Goal: Transaction & Acquisition: Book appointment/travel/reservation

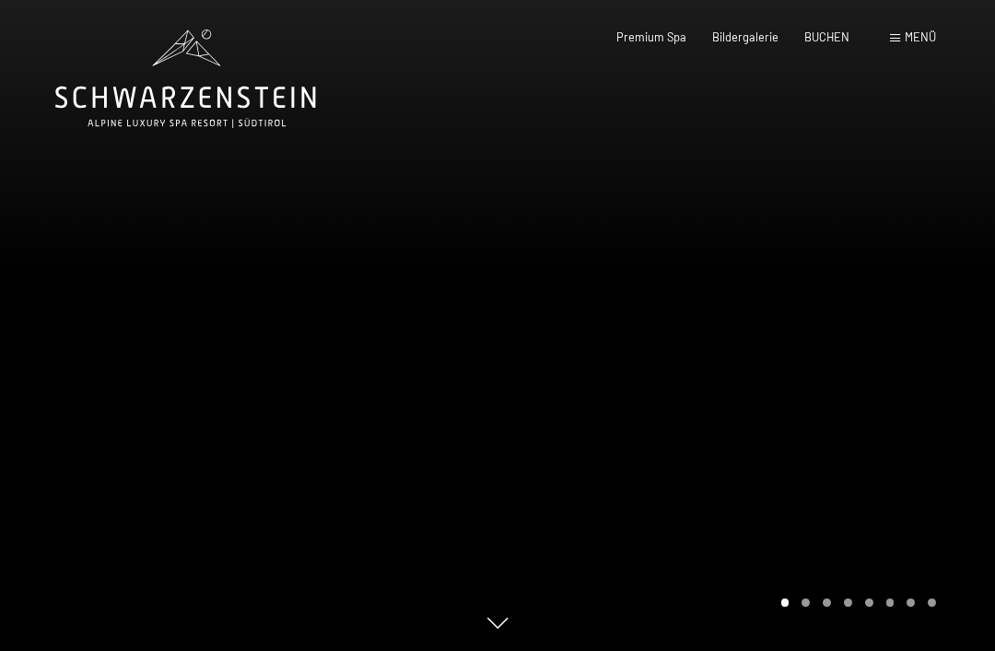
click at [827, 41] on span "BUCHEN" at bounding box center [826, 36] width 45 height 15
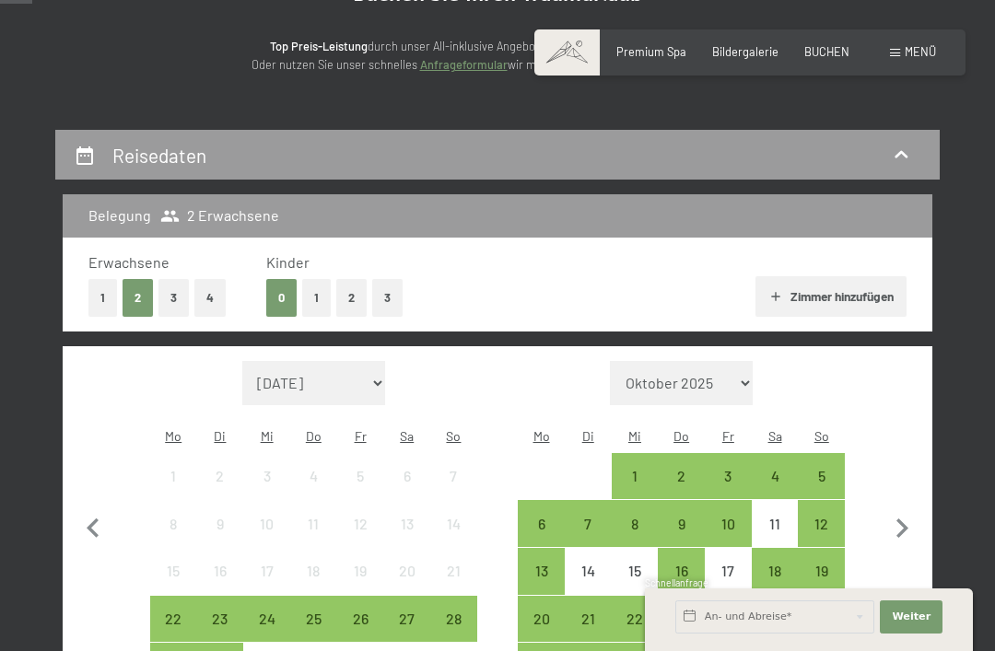
scroll to position [241, 0]
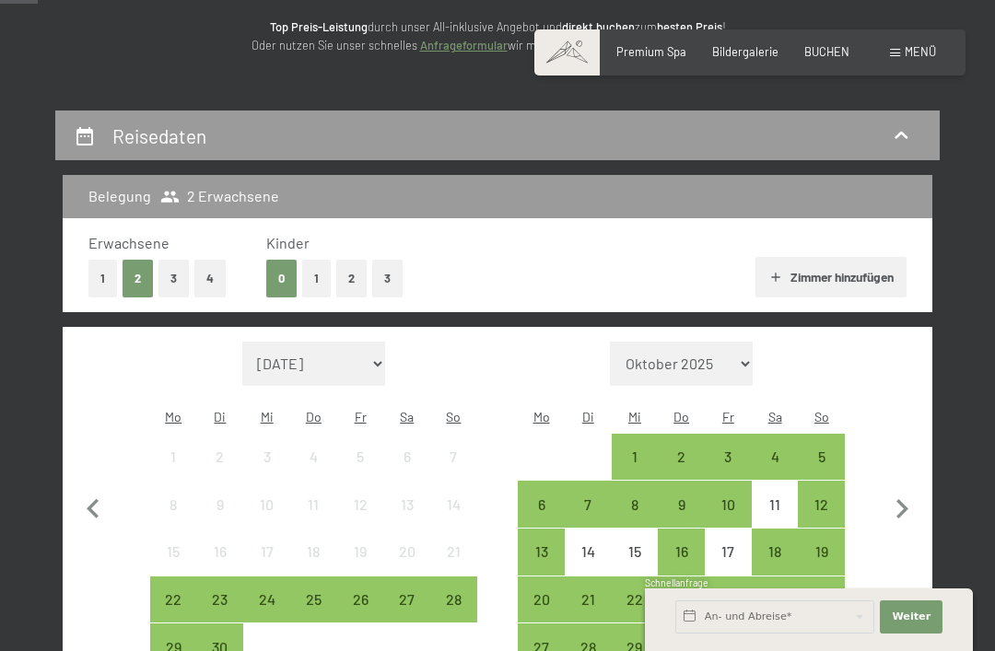
click at [536, 497] on div "6" at bounding box center [541, 518] width 43 height 43
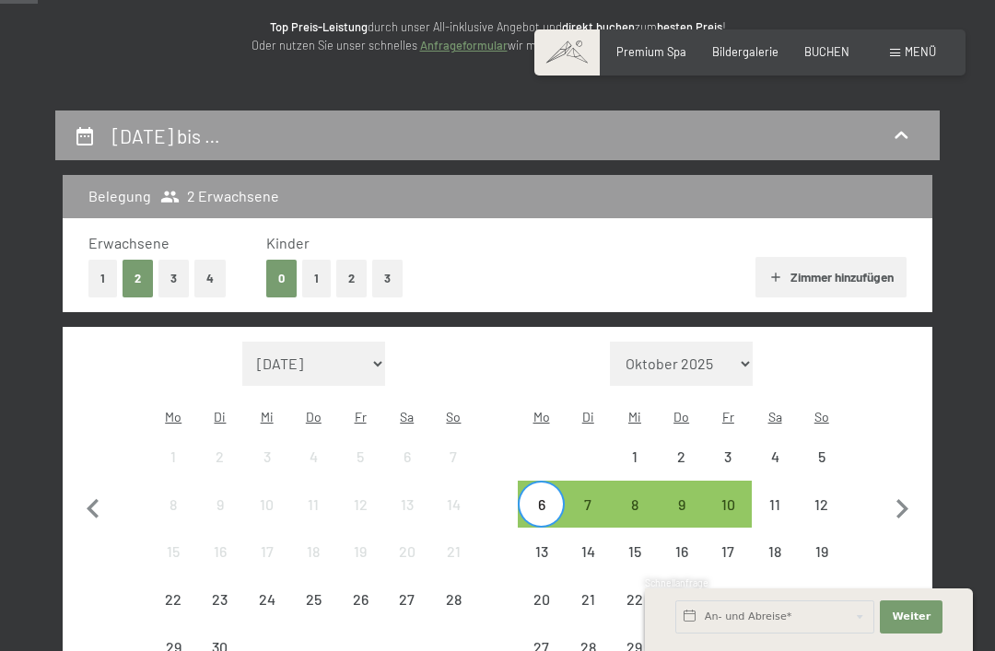
click at [728, 578] on div "24" at bounding box center [728, 599] width 43 height 43
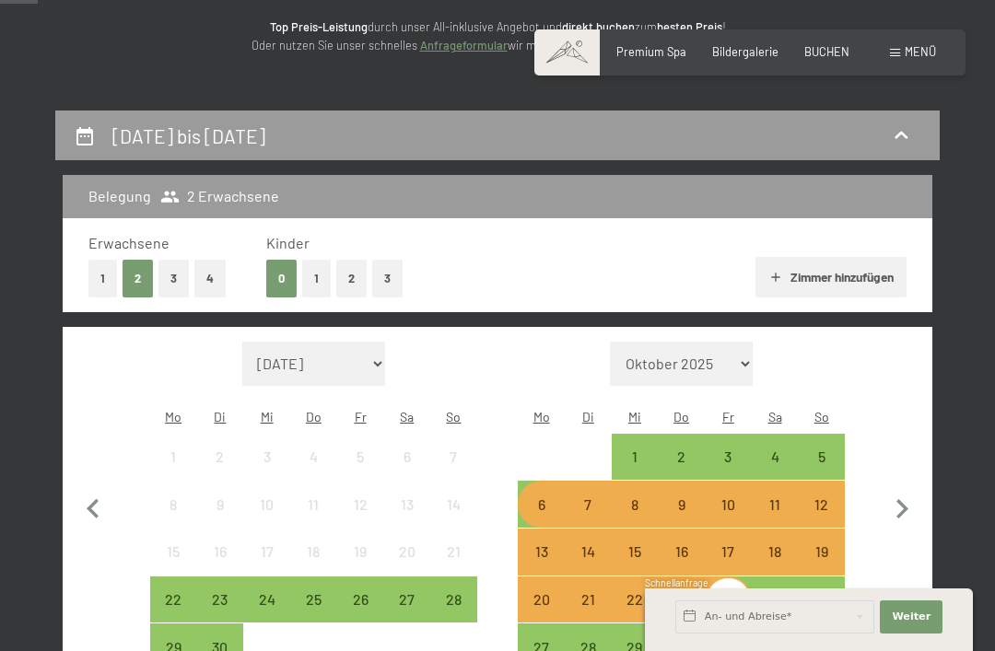
click at [534, 497] on div "6" at bounding box center [541, 518] width 43 height 43
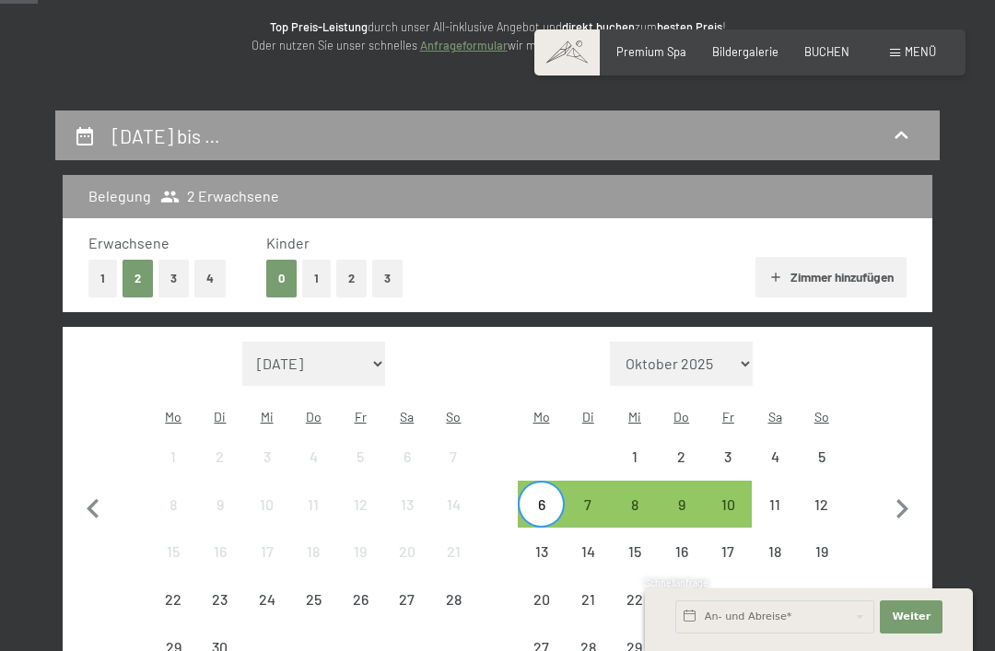
click at [779, 497] on div "11" at bounding box center [774, 518] width 43 height 43
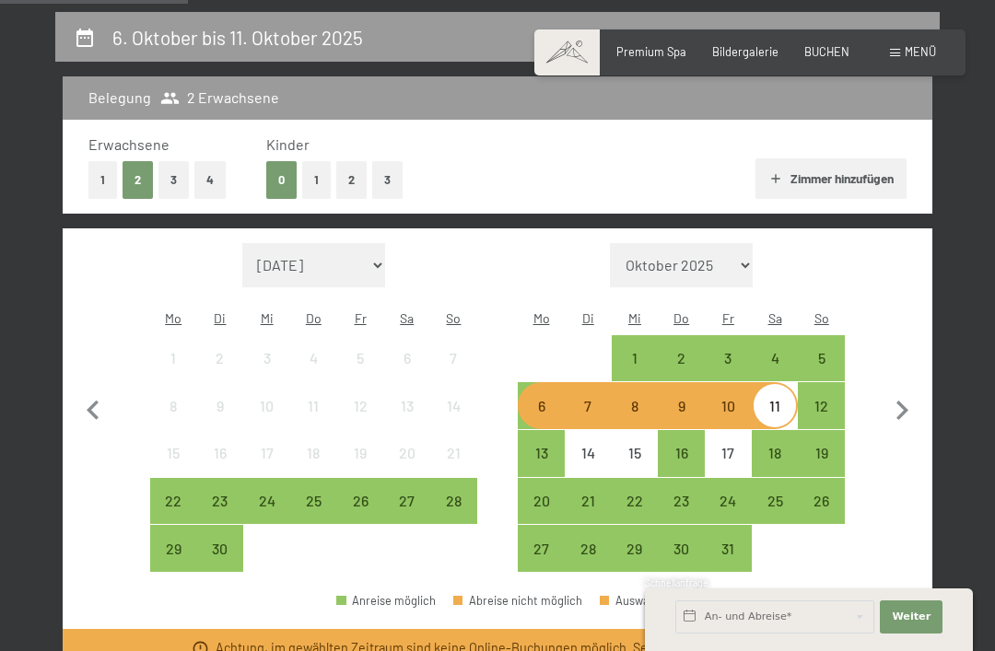
scroll to position [337, 0]
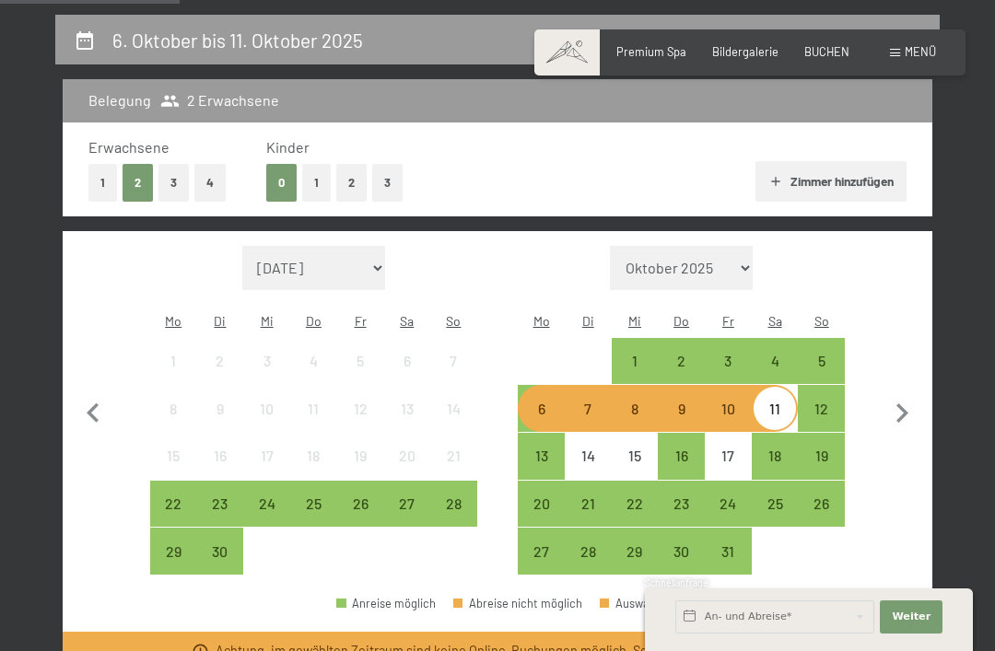
click at [733, 402] on div "10" at bounding box center [728, 423] width 43 height 43
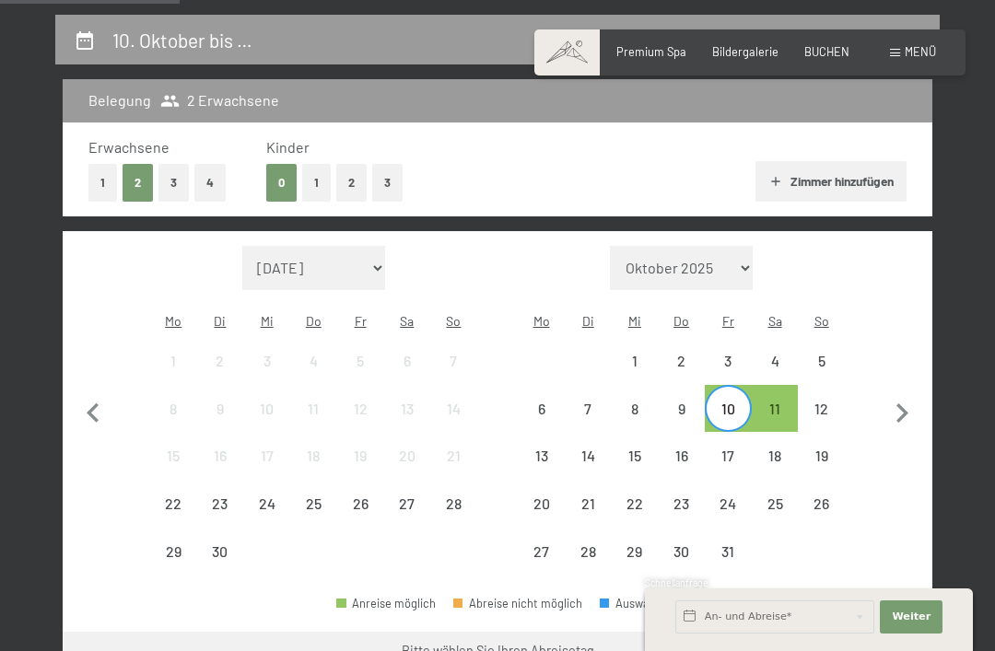
click at [776, 402] on div "11" at bounding box center [774, 423] width 43 height 43
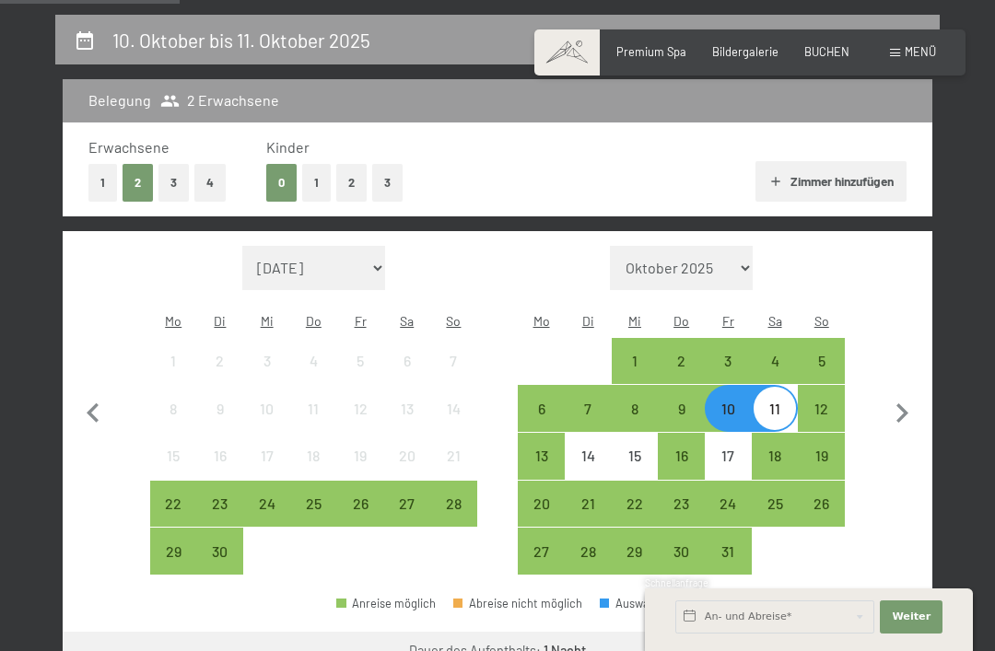
click at [540, 402] on div "6" at bounding box center [541, 423] width 43 height 43
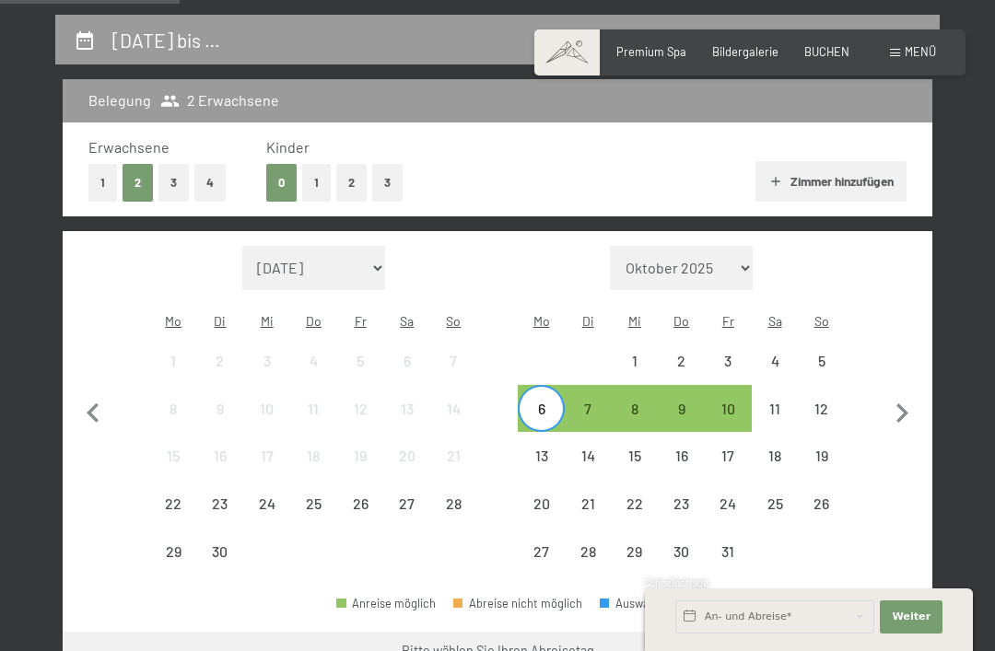
click at [571, 402] on div "7" at bounding box center [587, 423] width 43 height 43
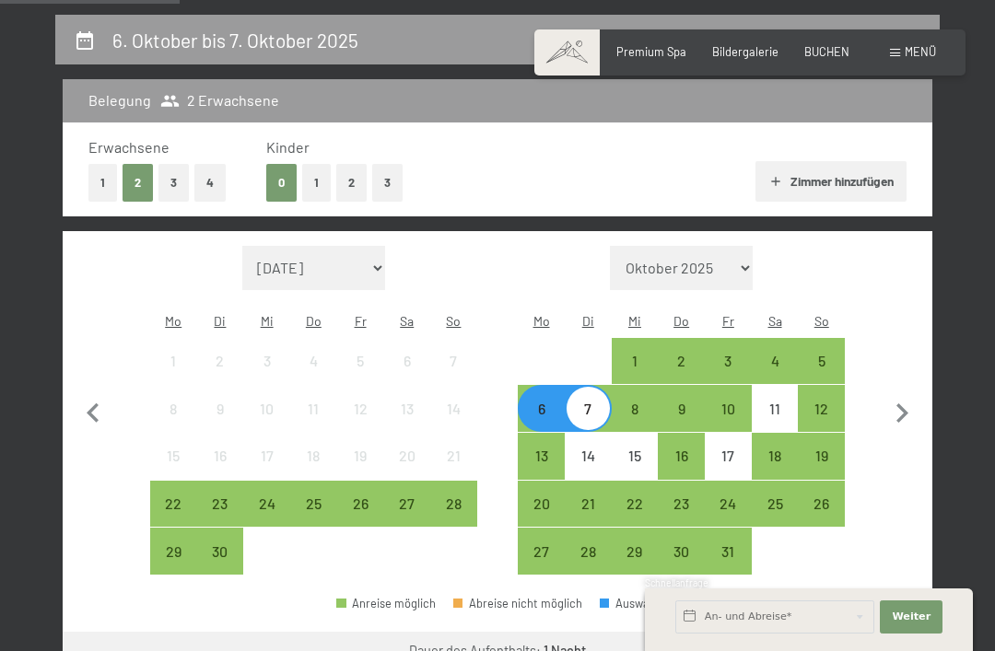
click at [629, 402] on div "8" at bounding box center [634, 423] width 43 height 43
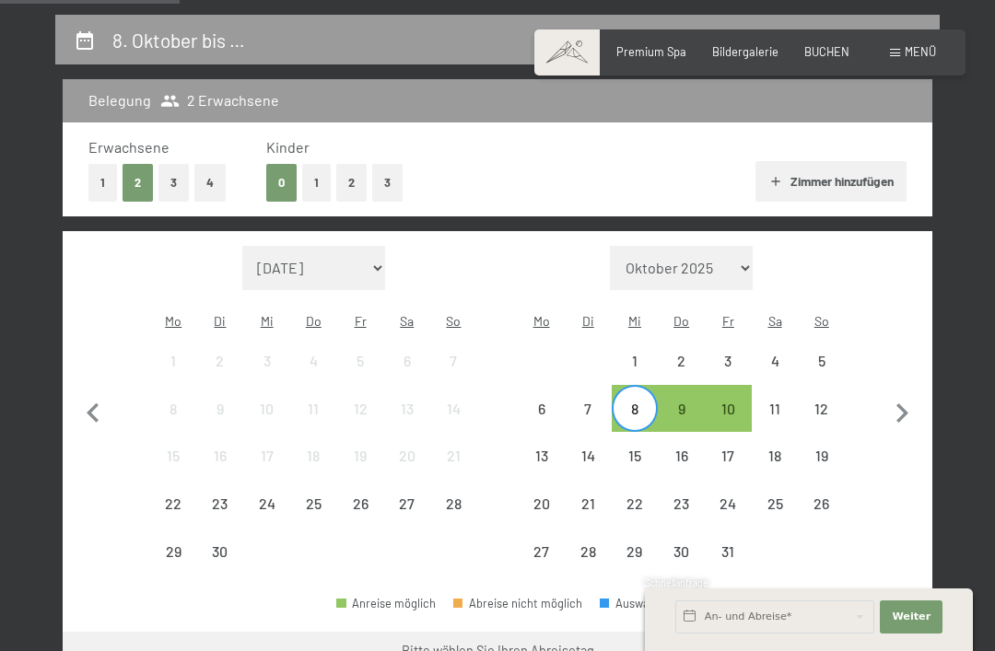
click at [677, 387] on div "9" at bounding box center [681, 408] width 43 height 43
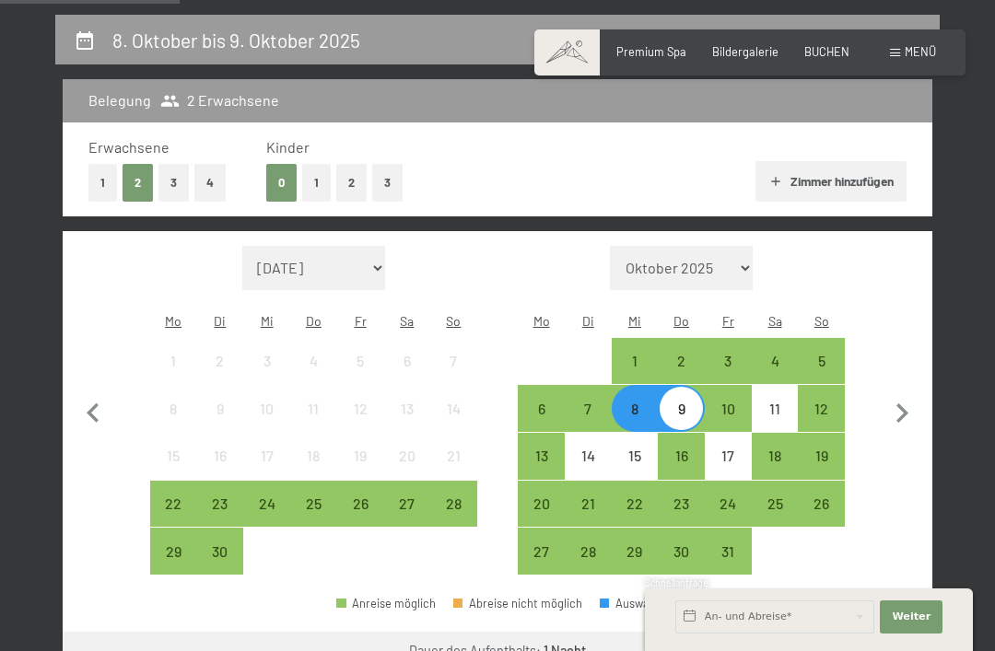
click at [721, 387] on div "10" at bounding box center [728, 408] width 43 height 43
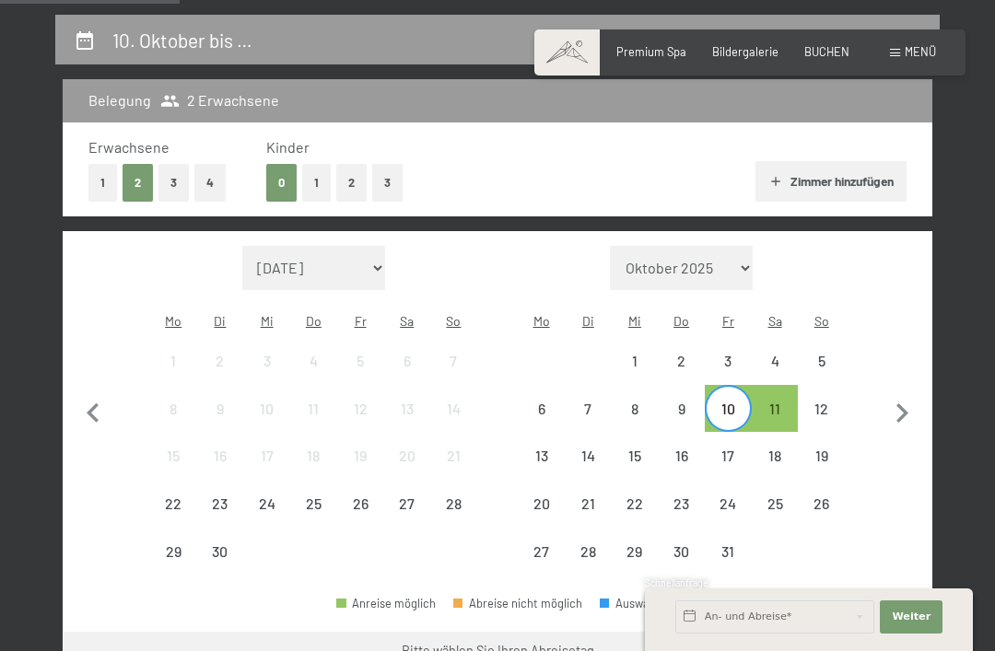
click at [525, 403] on div "6" at bounding box center [541, 423] width 43 height 43
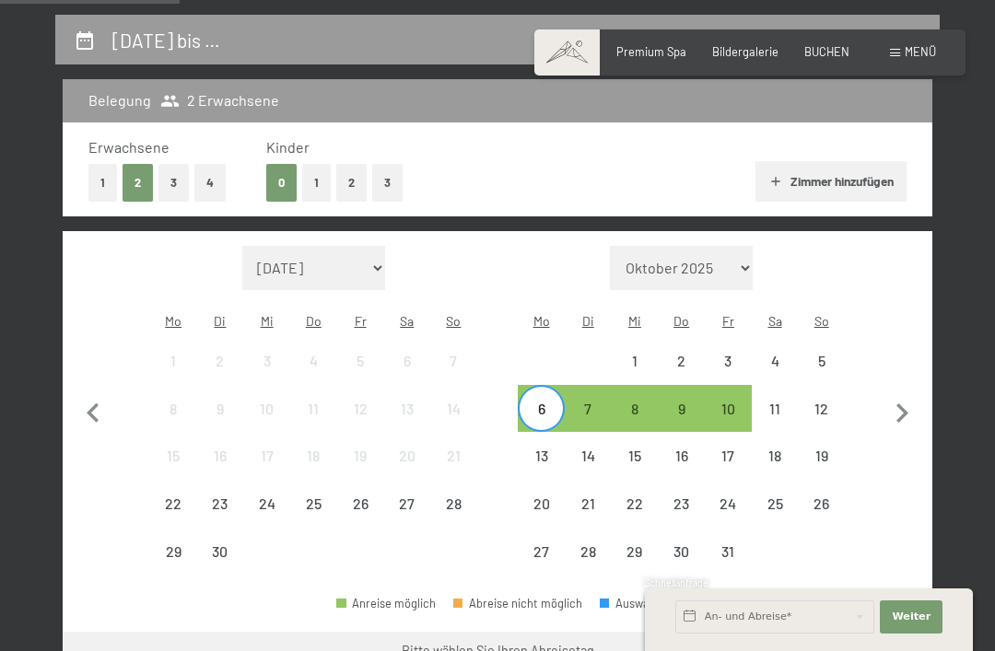
click at [728, 402] on div "10" at bounding box center [728, 423] width 43 height 43
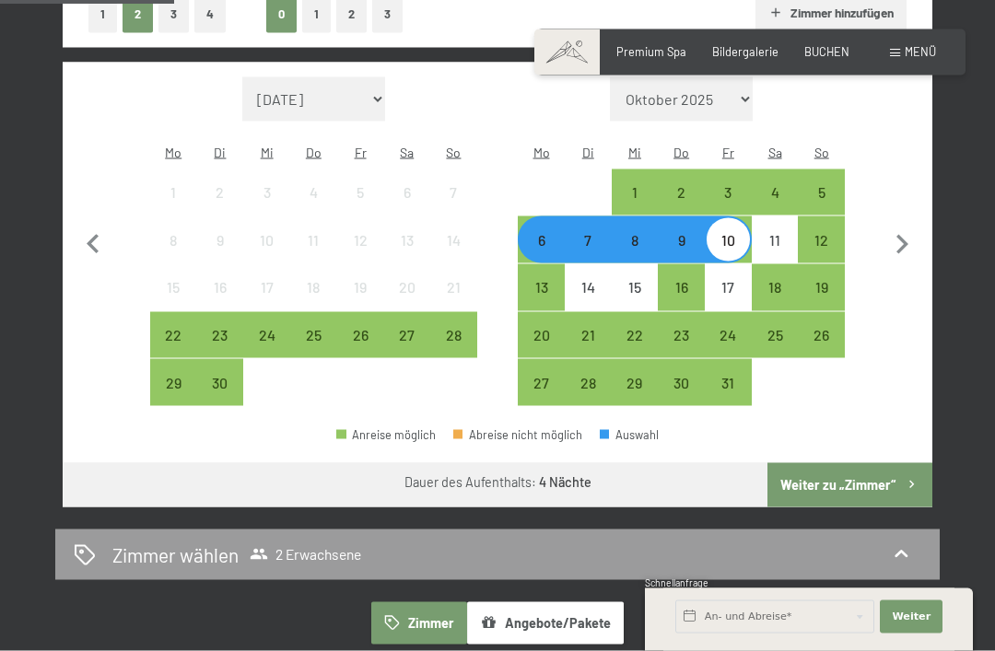
scroll to position [508, 0]
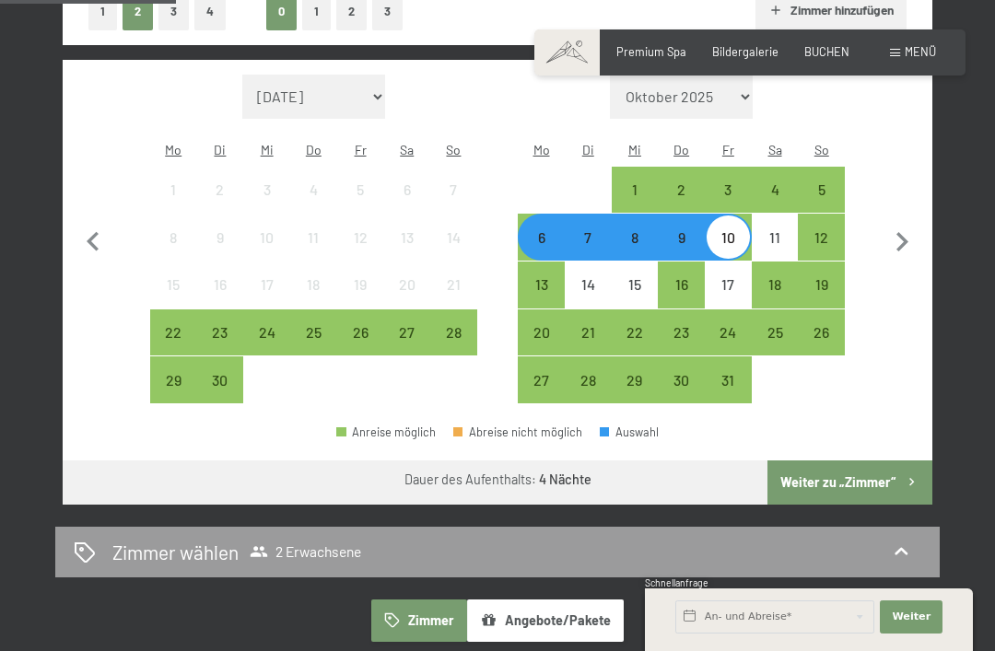
click at [626, 426] on div "Auswahl" at bounding box center [629, 432] width 59 height 12
click at [872, 464] on button "Weiter zu „Zimmer“" at bounding box center [849, 483] width 165 height 44
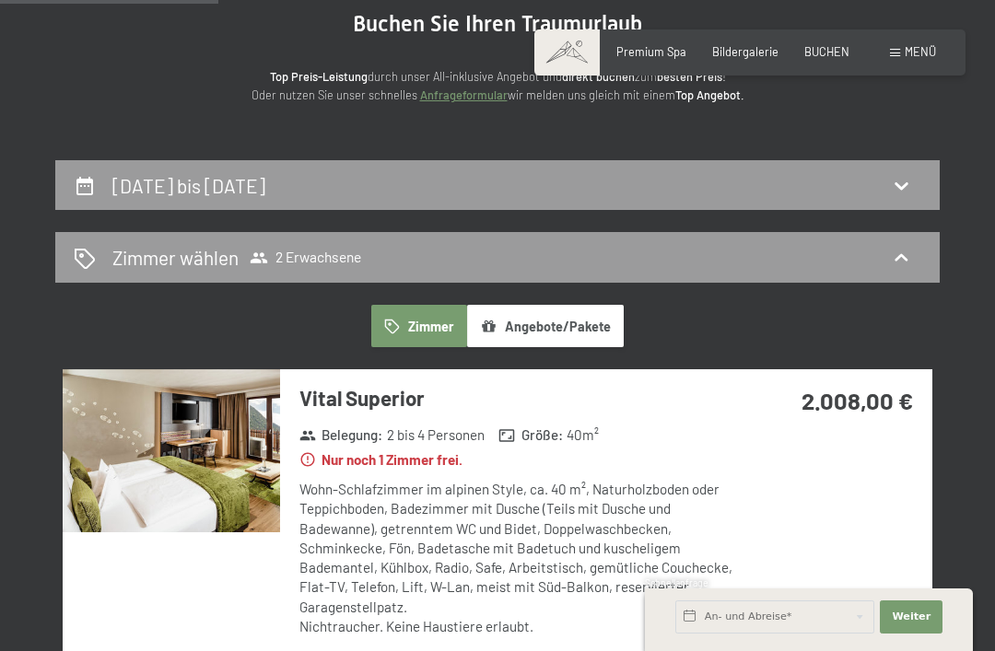
scroll to position [0, 0]
